Goal: Information Seeking & Learning: Learn about a topic

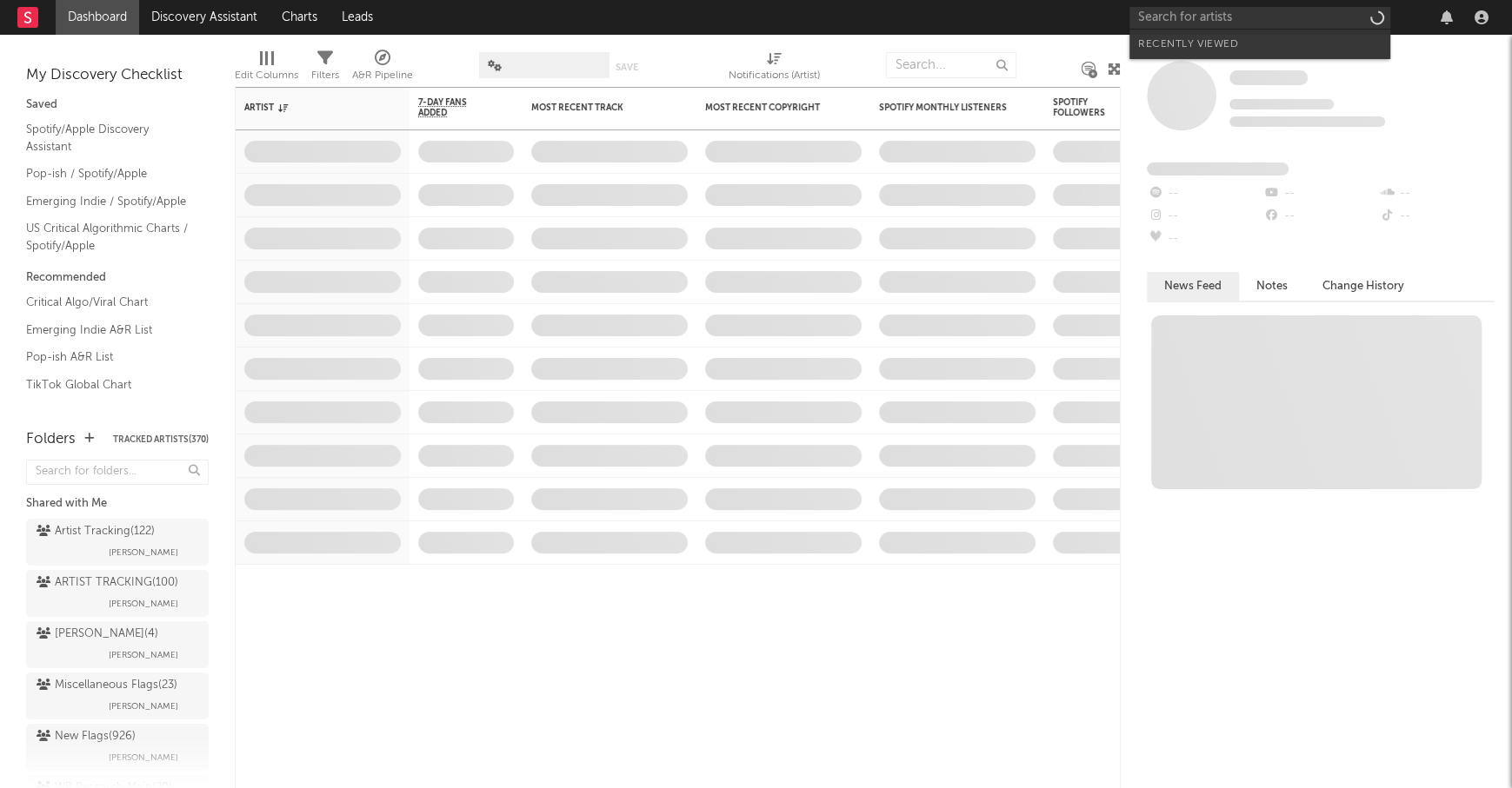
click at [1194, 21] on input "text" at bounding box center [1260, 17] width 261 height 21
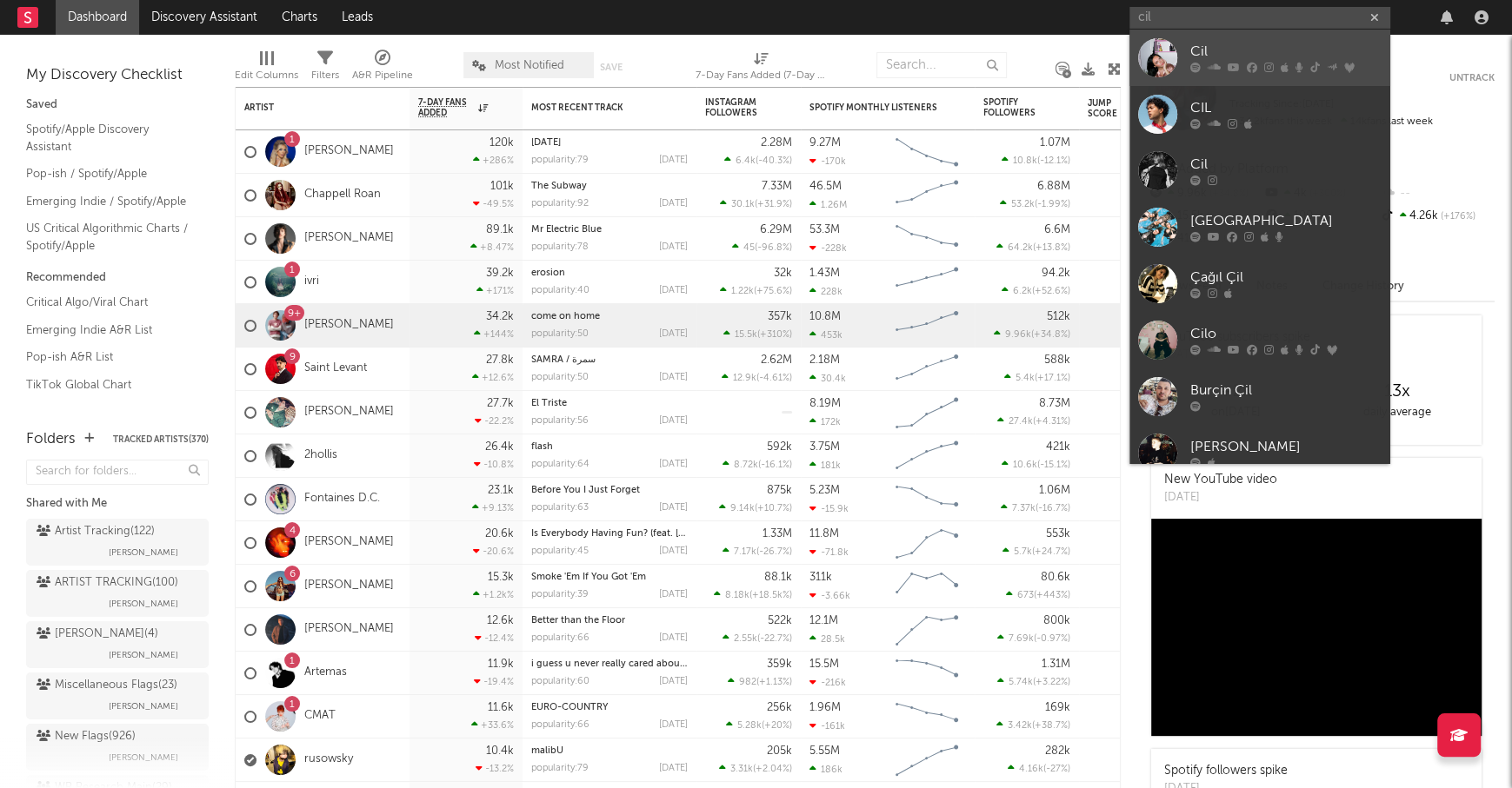
type input "cil"
click at [1232, 47] on div "Cil" at bounding box center [1286, 52] width 191 height 21
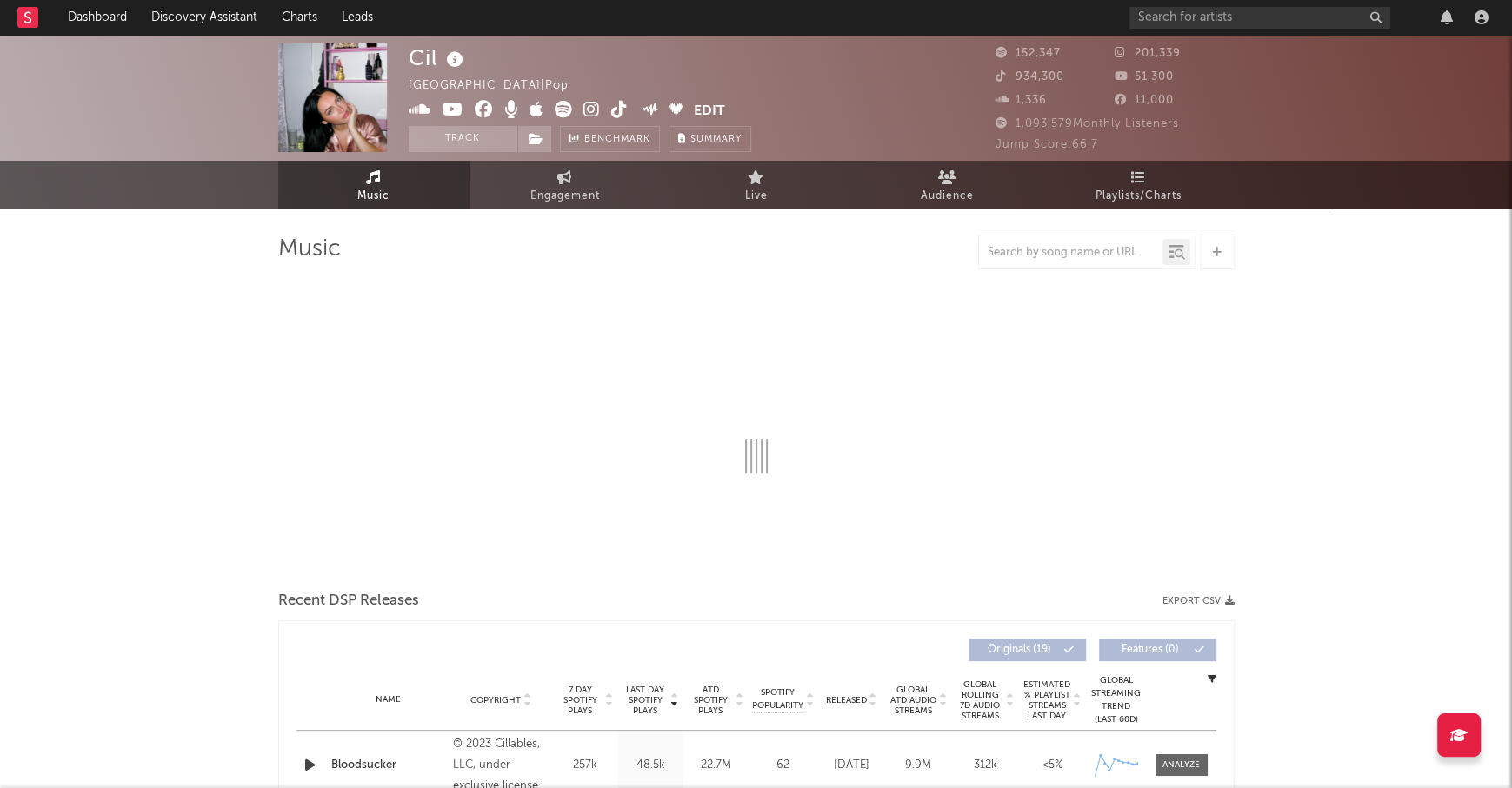
select select "6m"
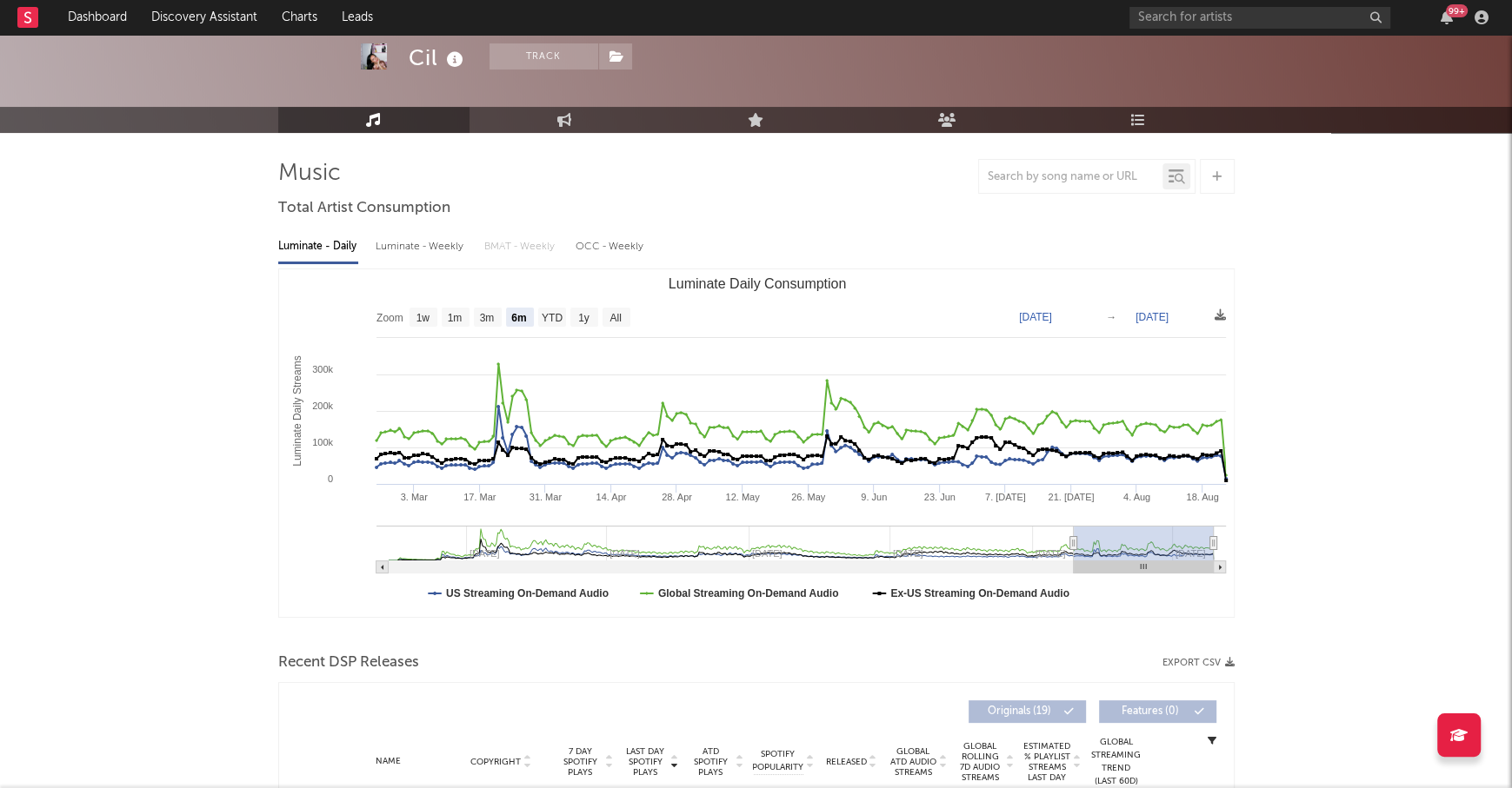
scroll to position [75, 0]
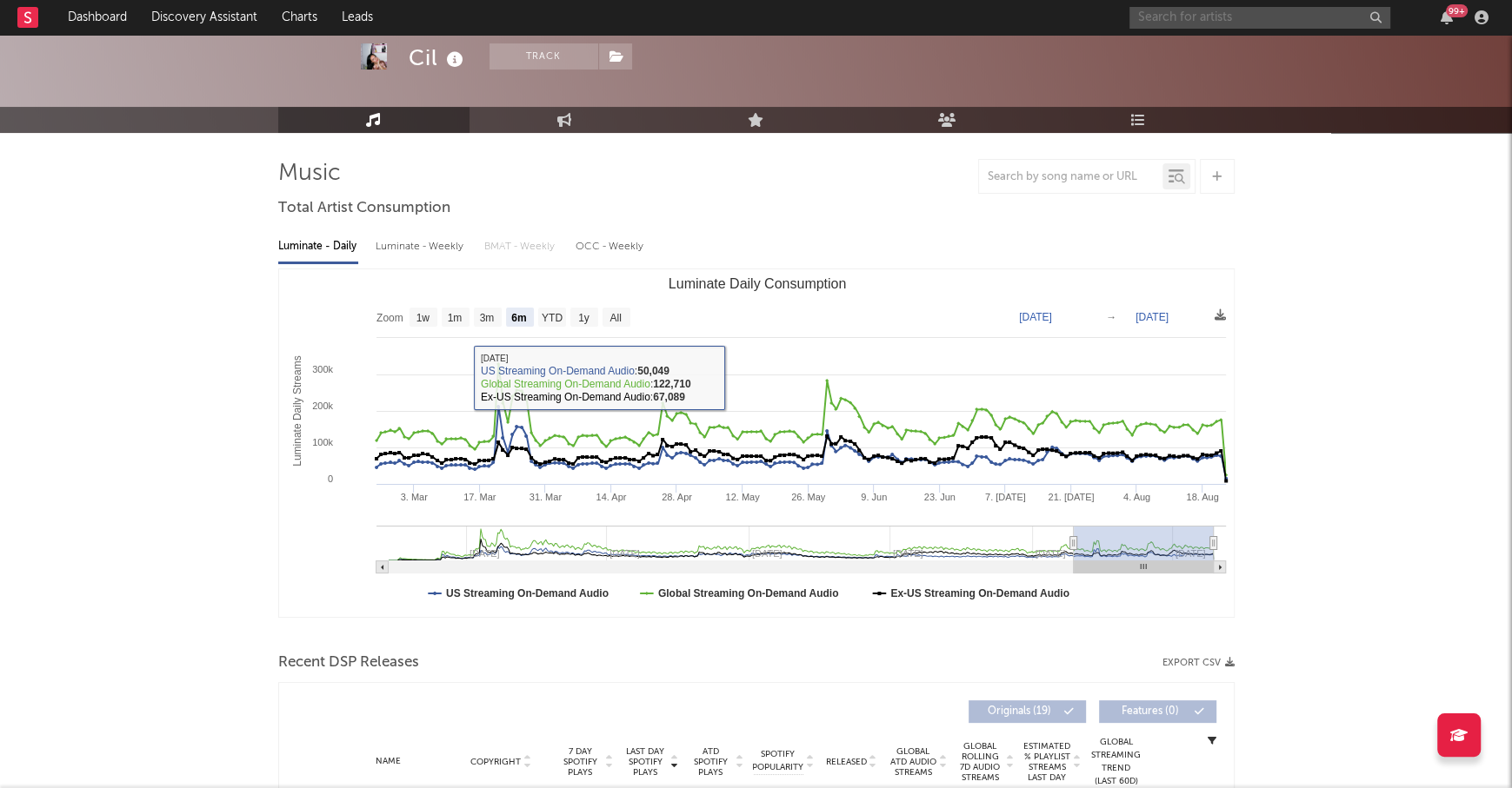
click at [1189, 22] on input "text" at bounding box center [1260, 17] width 261 height 21
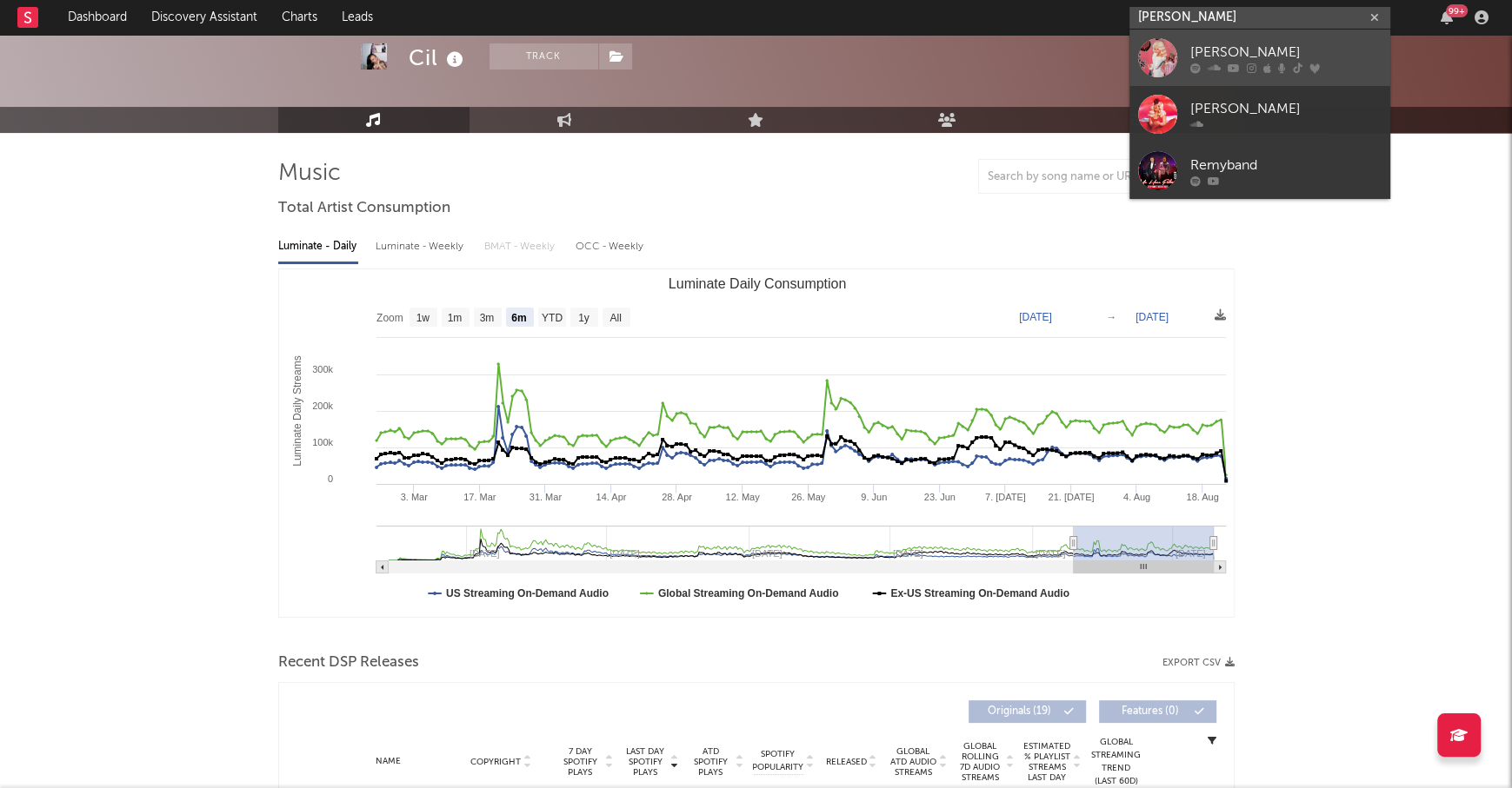
type input "remy bond"
click at [1238, 49] on div "[PERSON_NAME]" at bounding box center [1286, 52] width 191 height 21
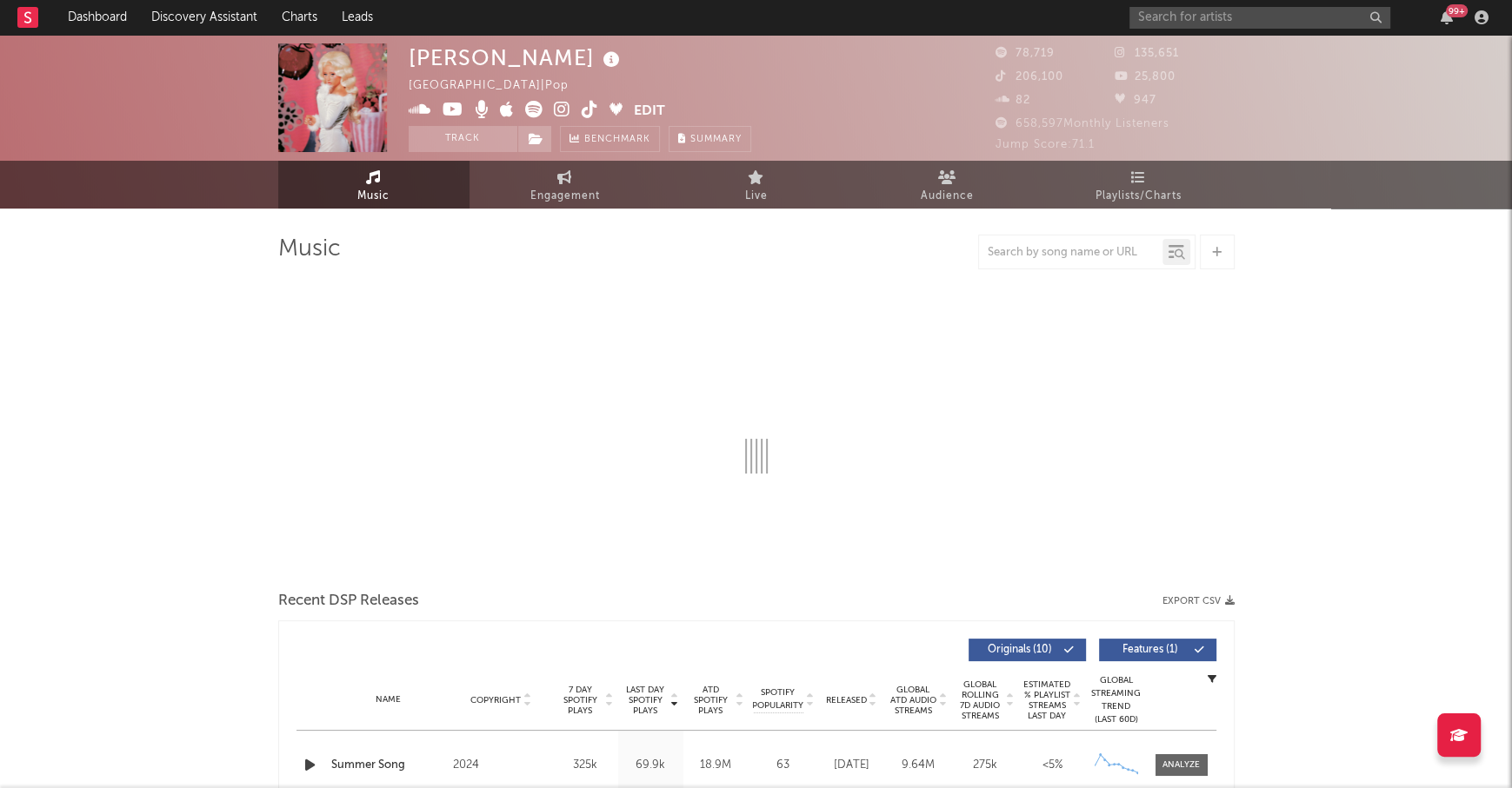
select select "6m"
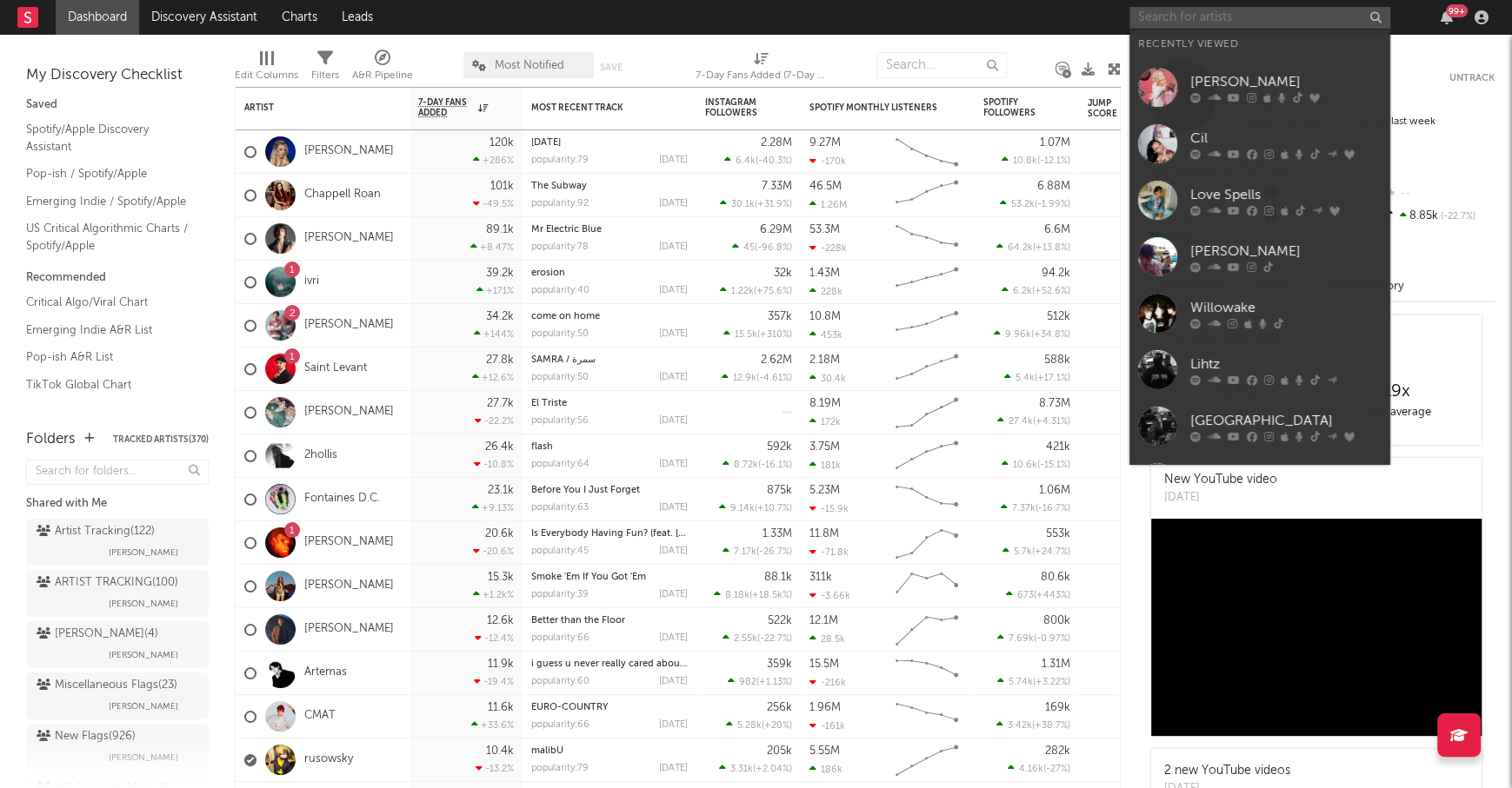
click at [1213, 14] on input "text" at bounding box center [1260, 17] width 261 height 21
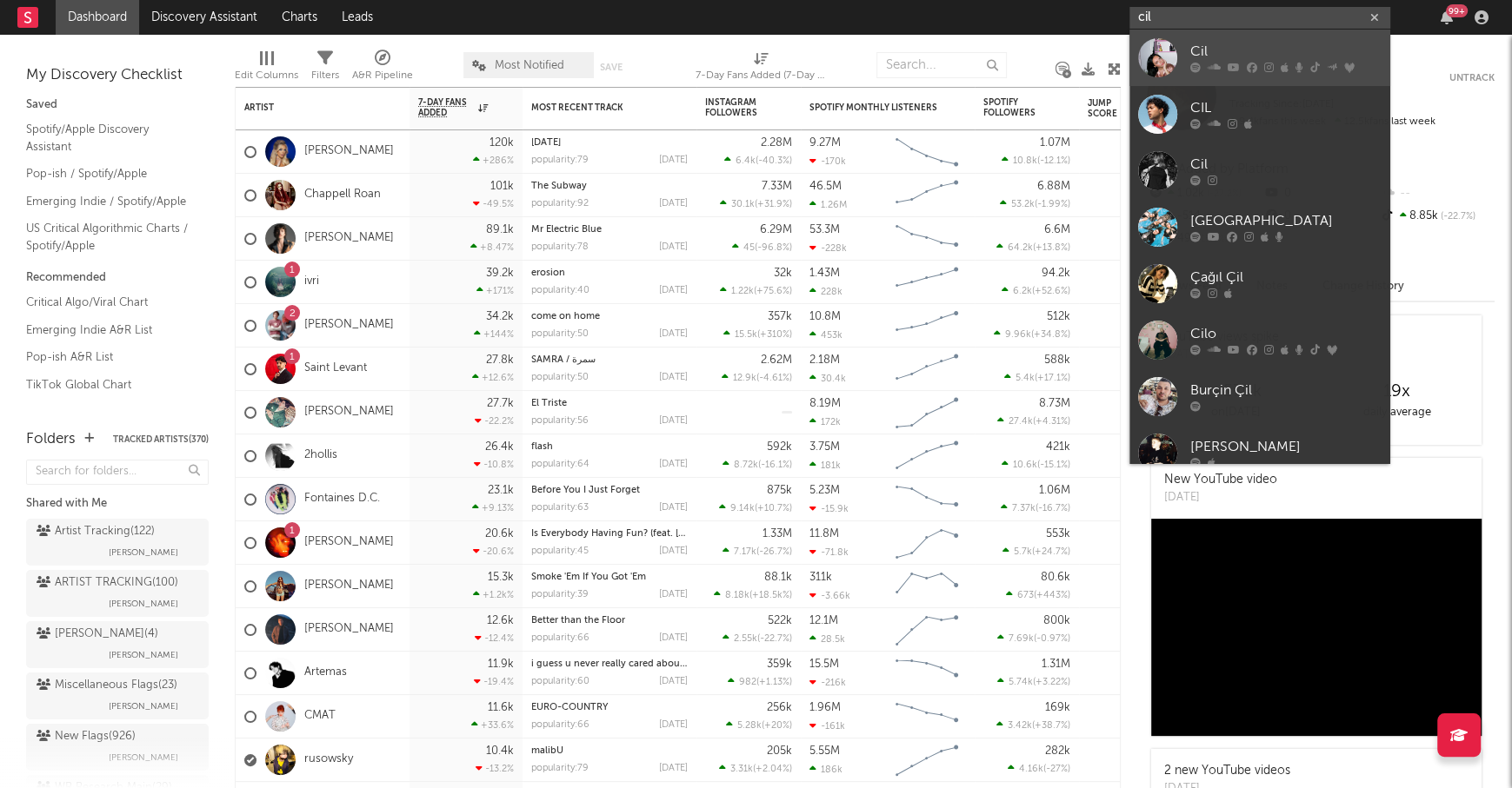
type input "cil"
click at [1288, 44] on div "Cil" at bounding box center [1286, 52] width 191 height 21
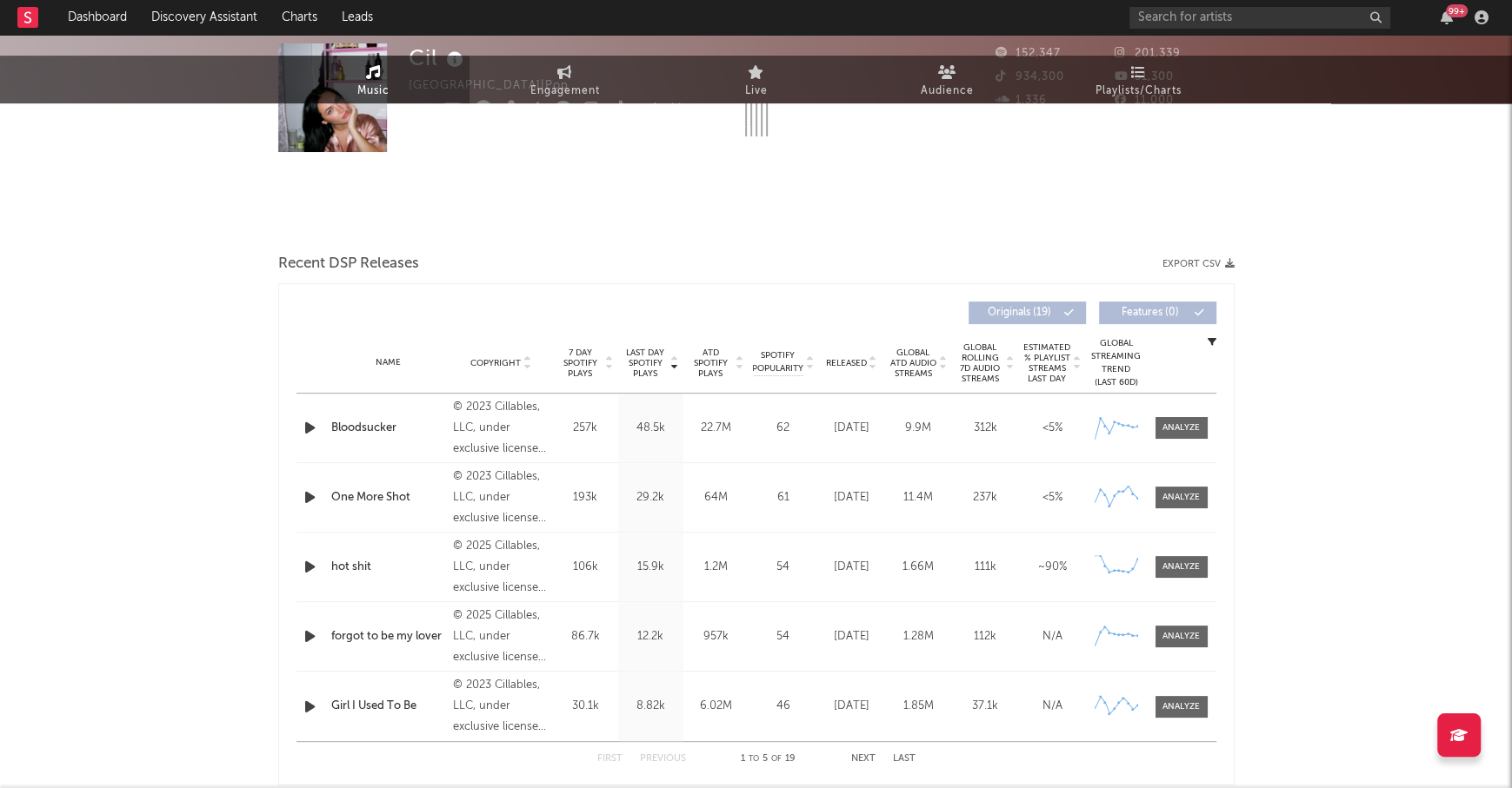
select select "6m"
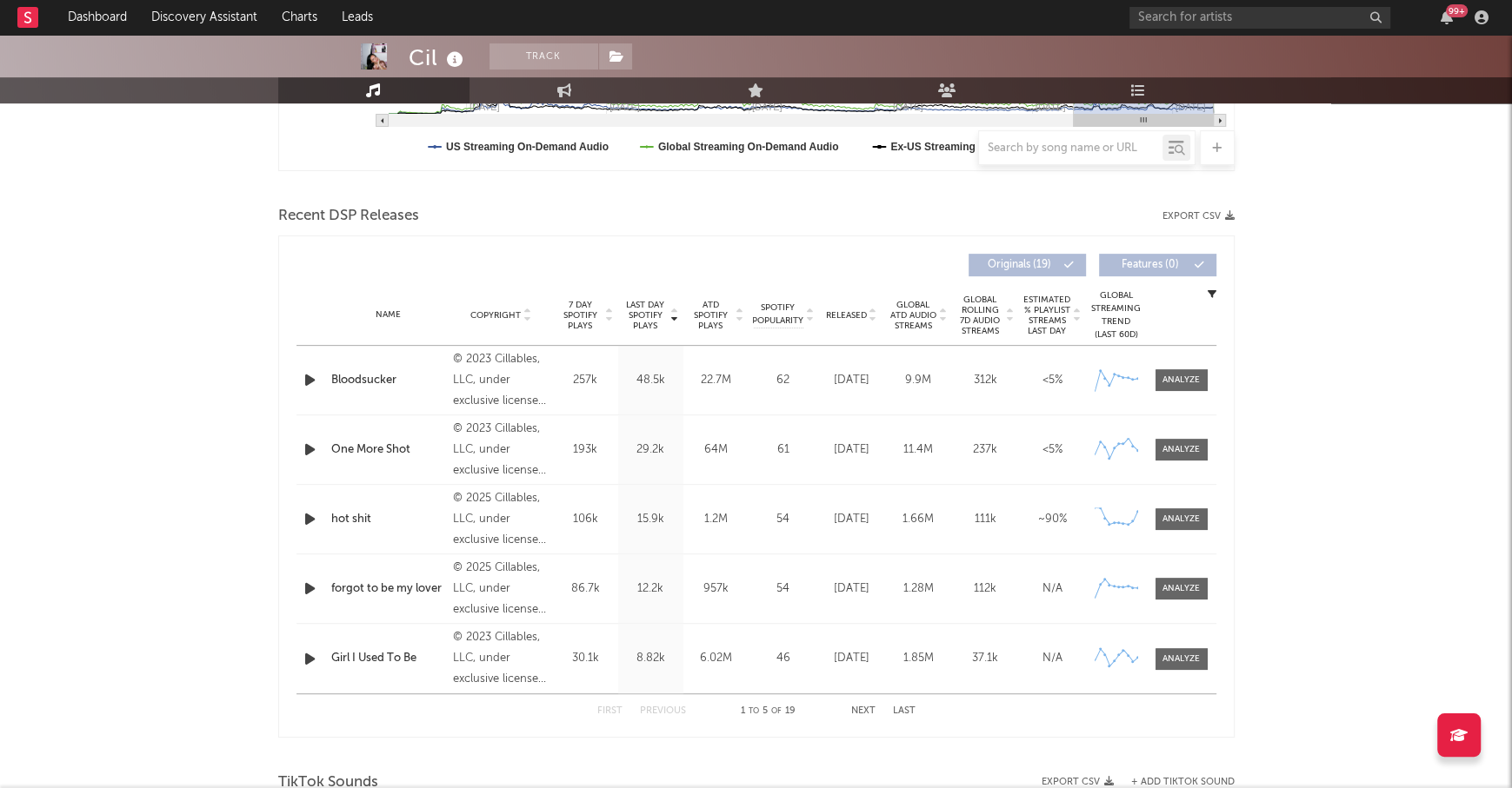
scroll to position [543, 0]
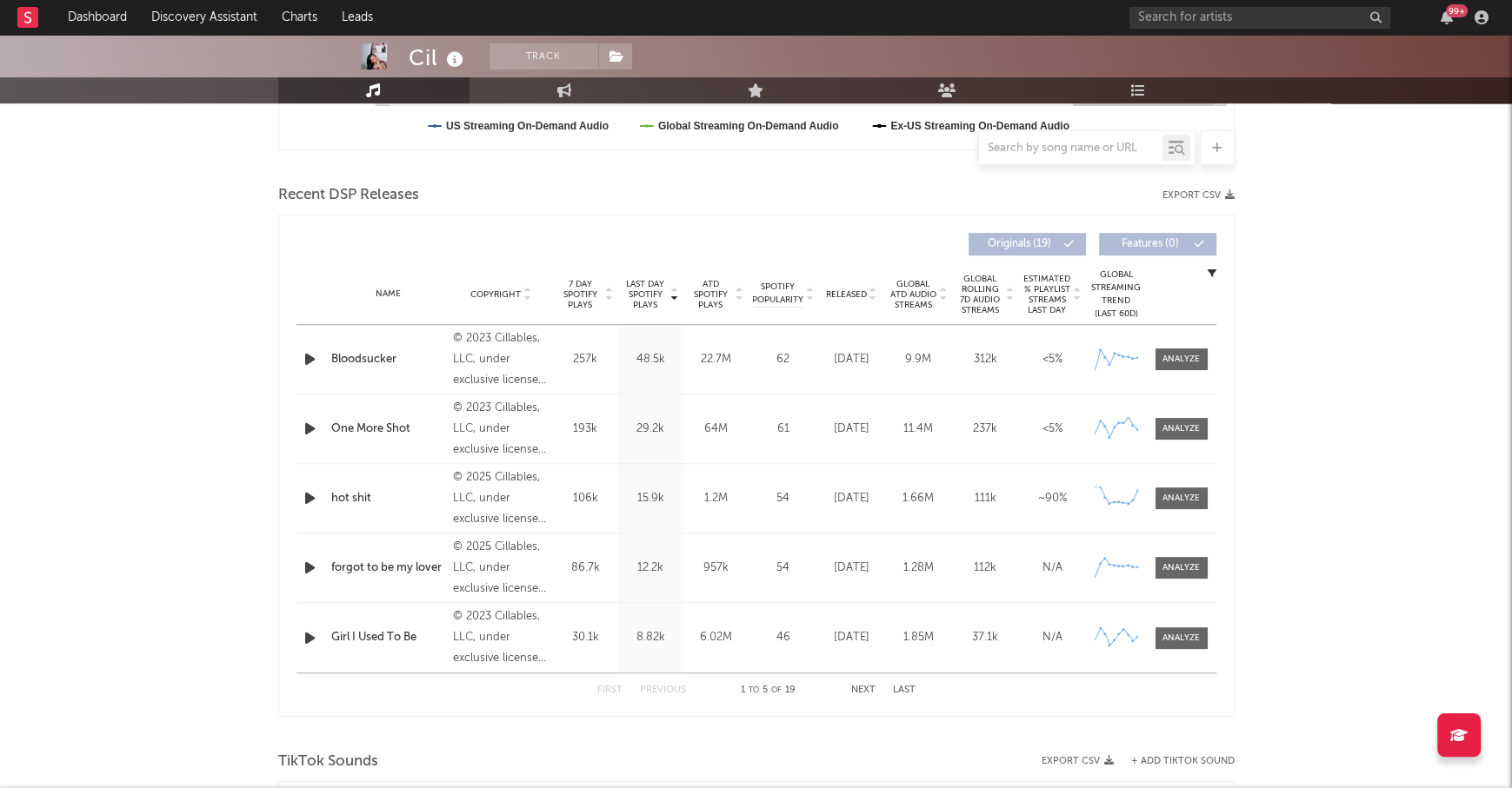
click at [861, 686] on button "Next" at bounding box center [863, 690] width 24 height 10
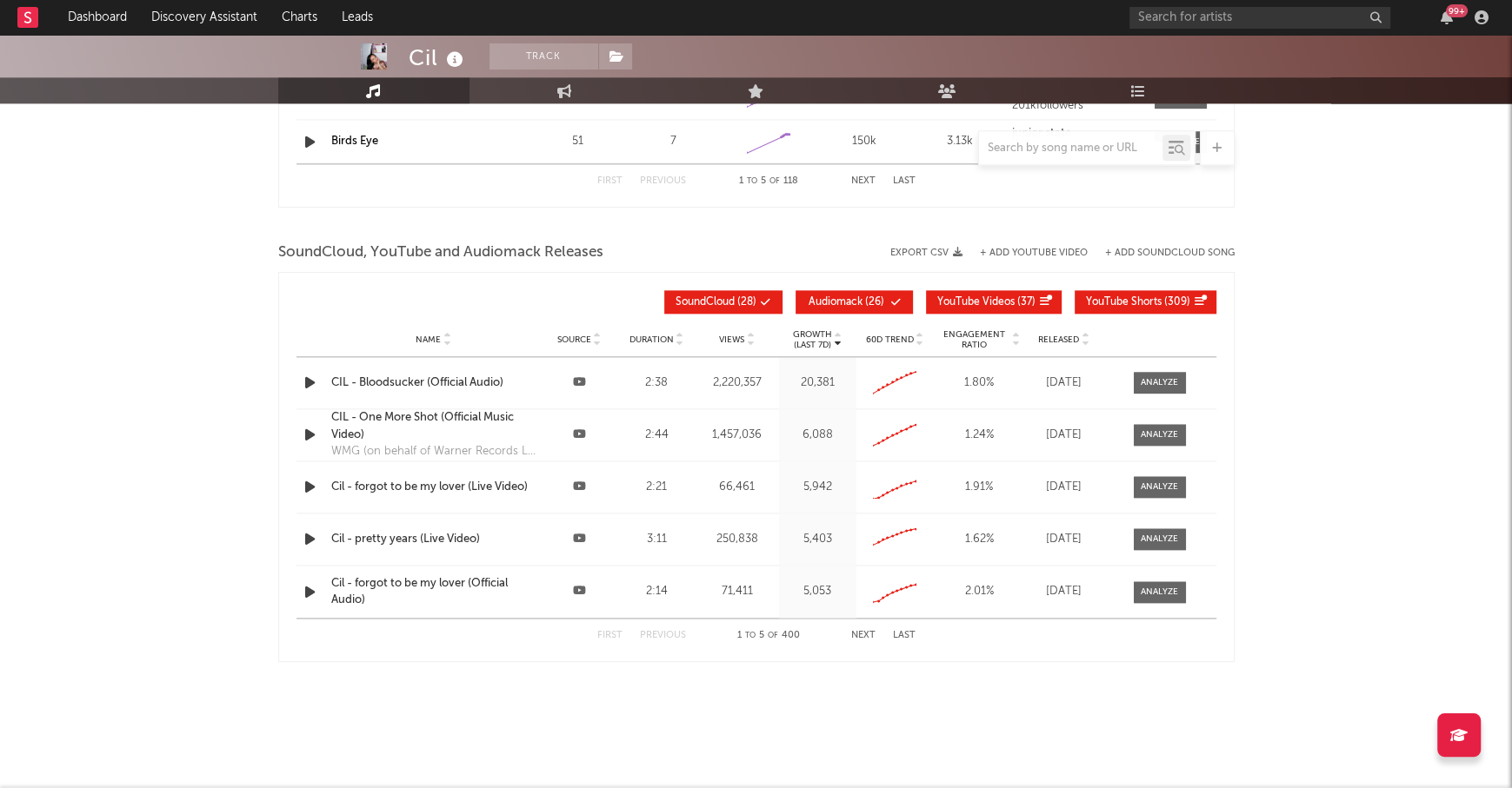
scroll to position [0, 0]
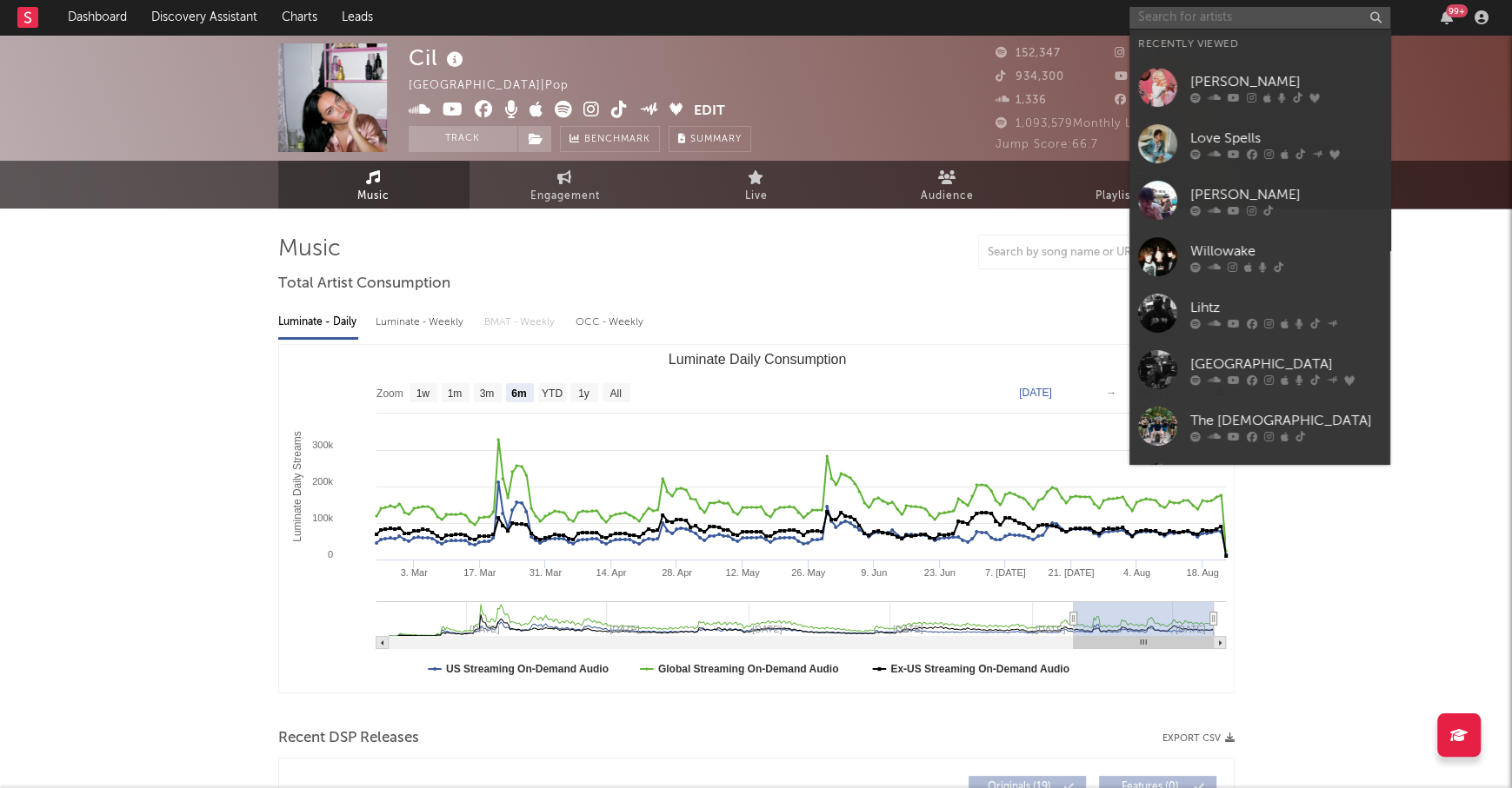
click at [1178, 9] on input "text" at bounding box center [1260, 17] width 261 height 21
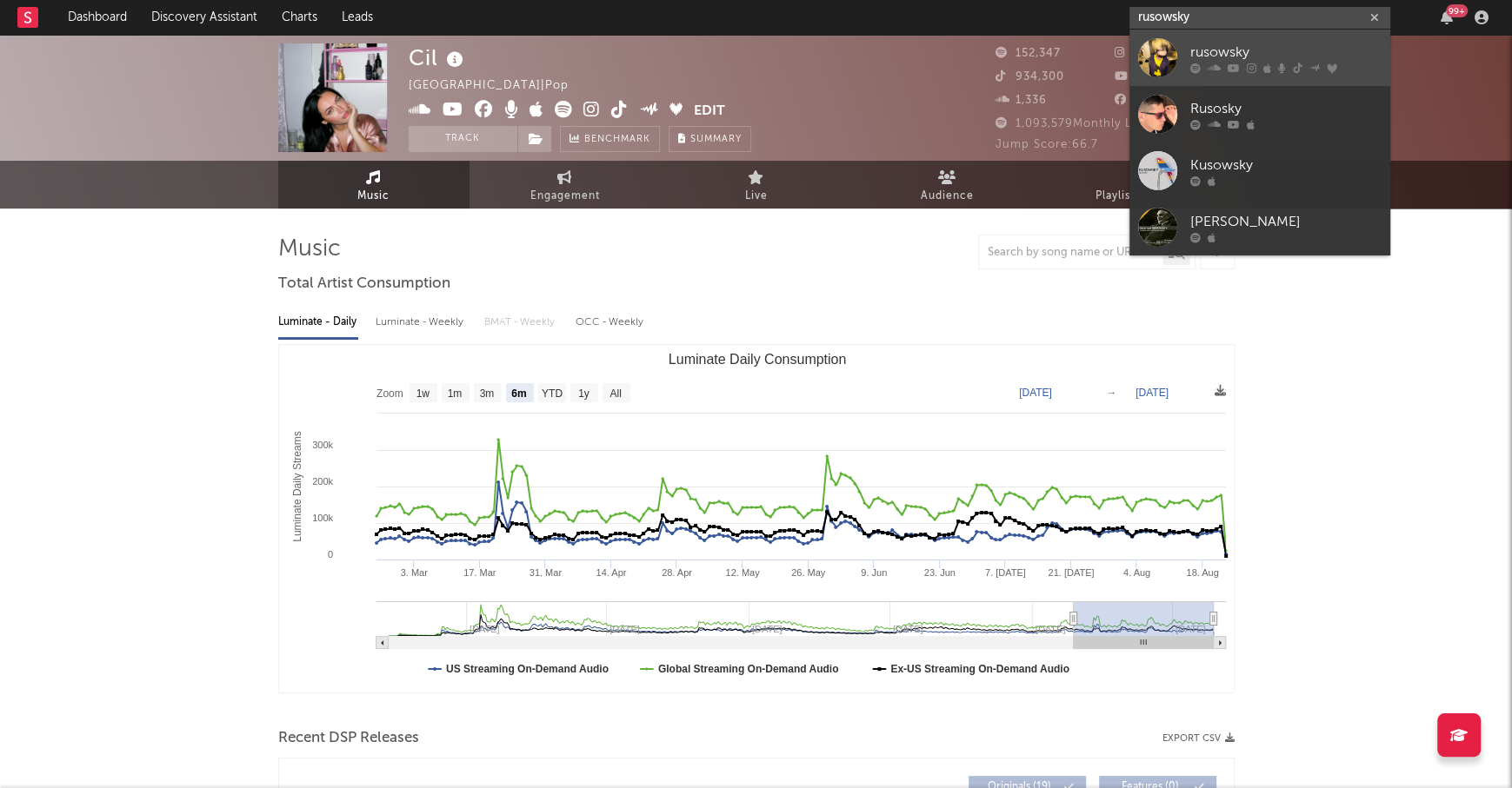
type input "rusowsky"
click at [1210, 53] on div "rusowsky" at bounding box center [1286, 52] width 191 height 21
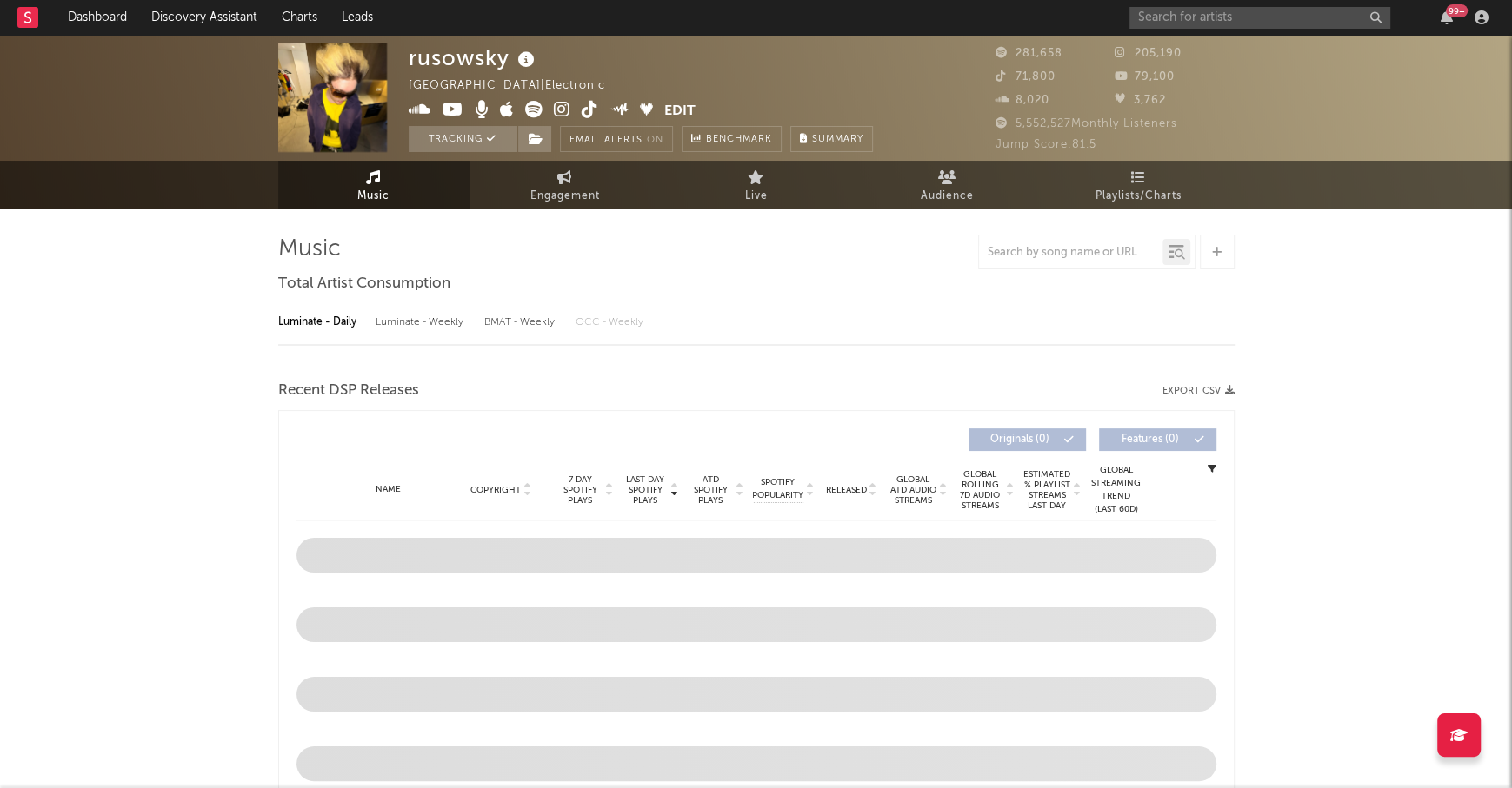
select select "6m"
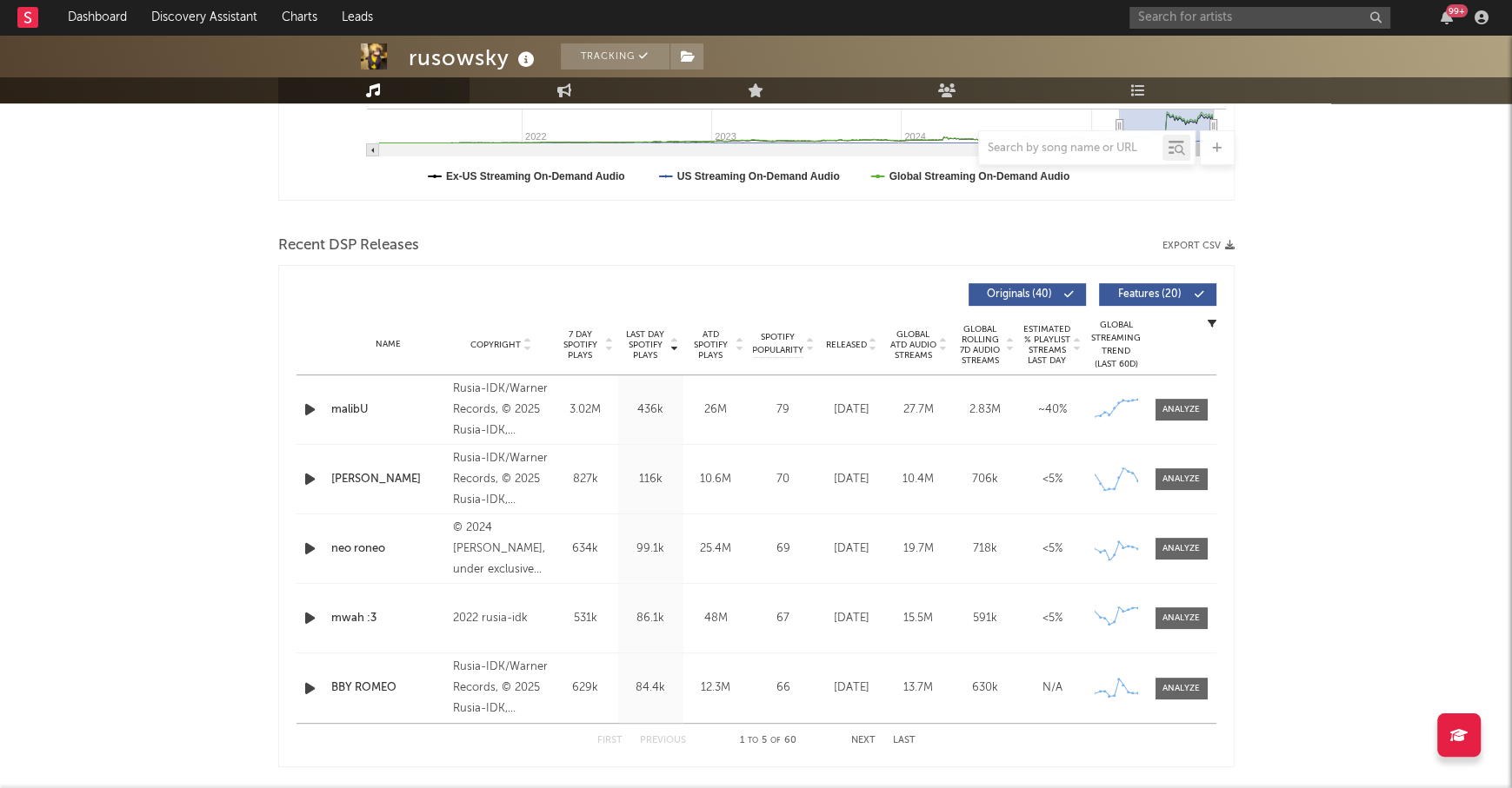
scroll to position [495, 0]
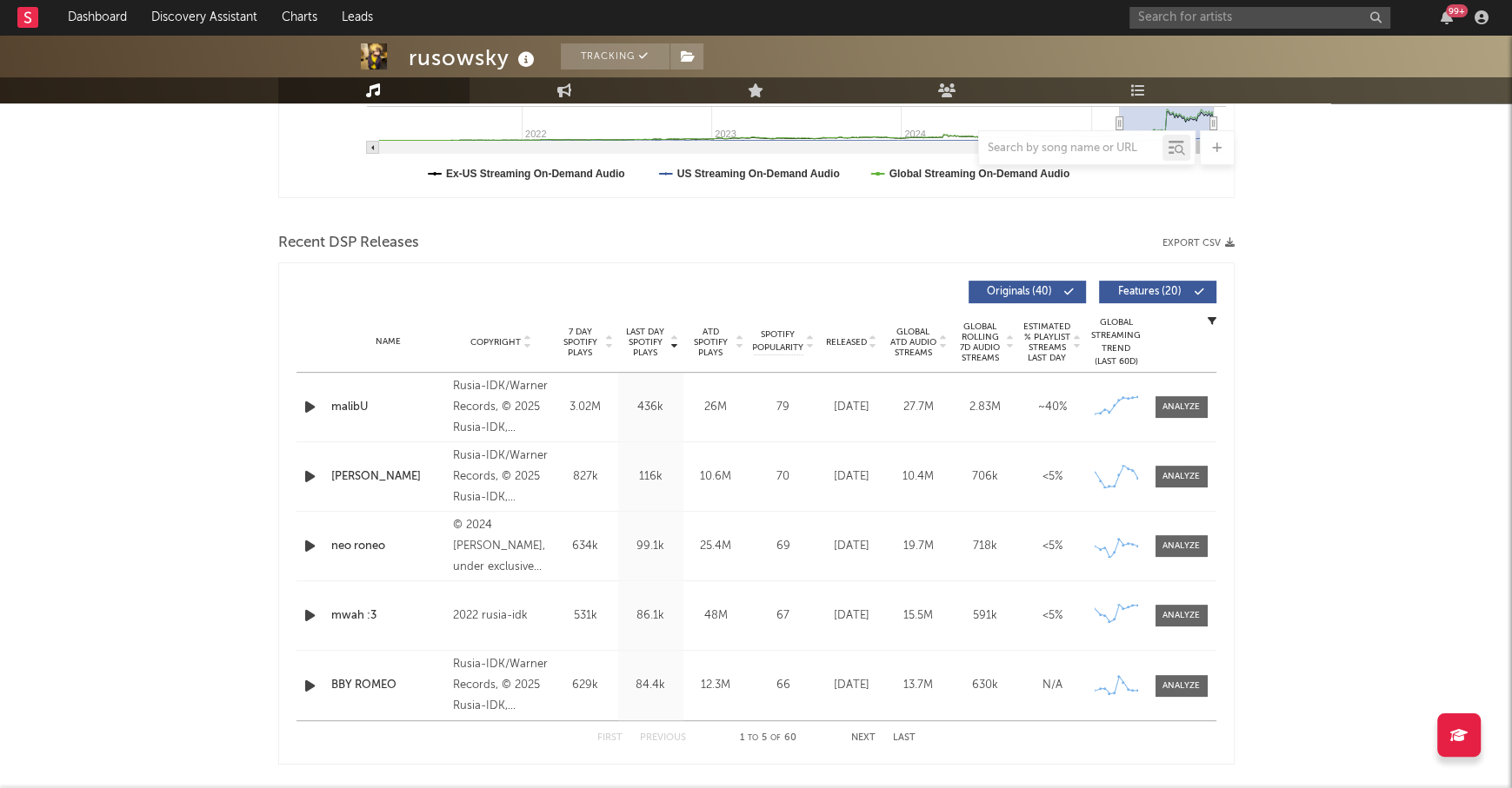
click at [862, 739] on button "Next" at bounding box center [863, 738] width 24 height 10
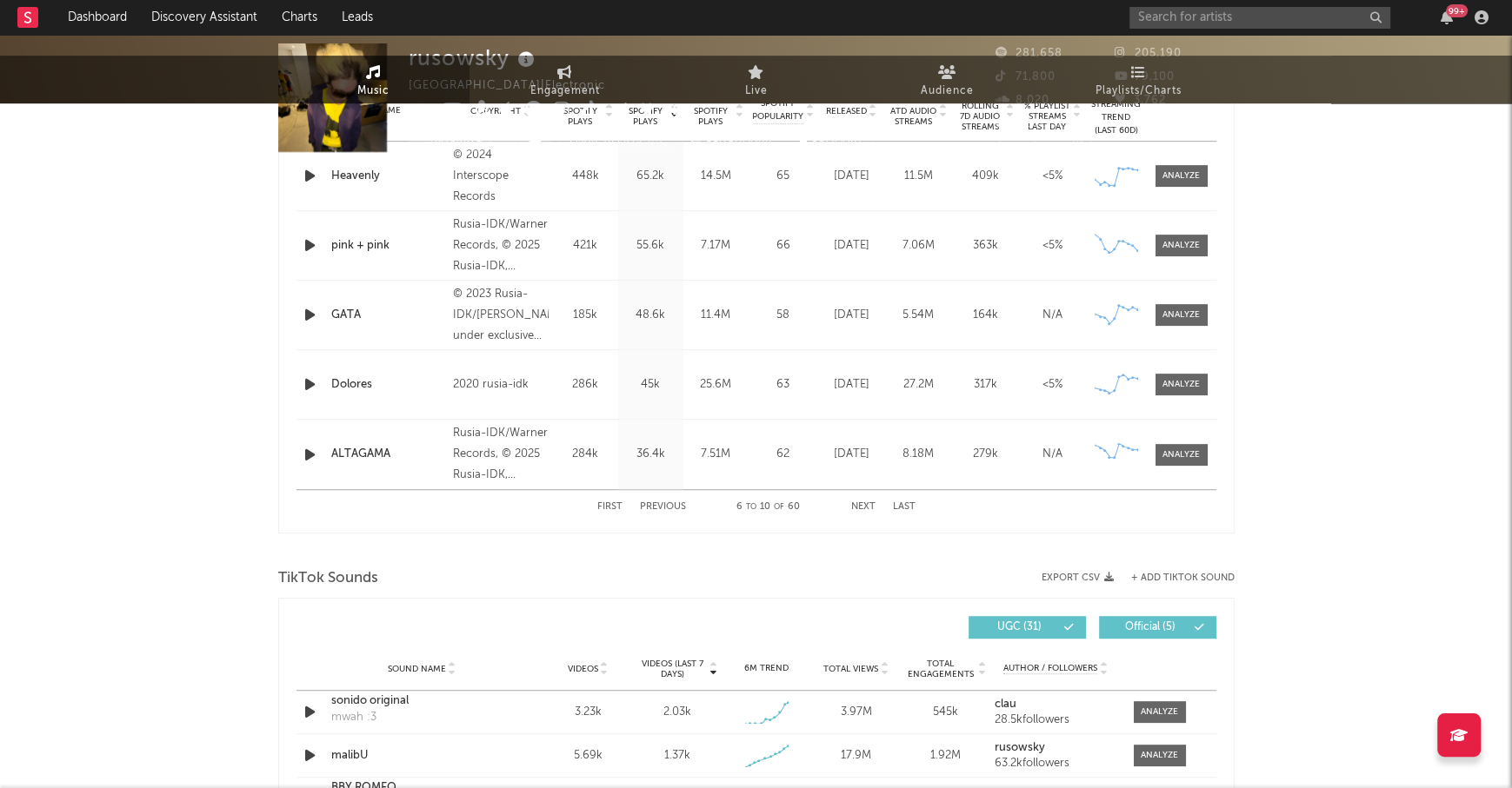
scroll to position [0, 0]
